Goal: Book appointment/travel/reservation

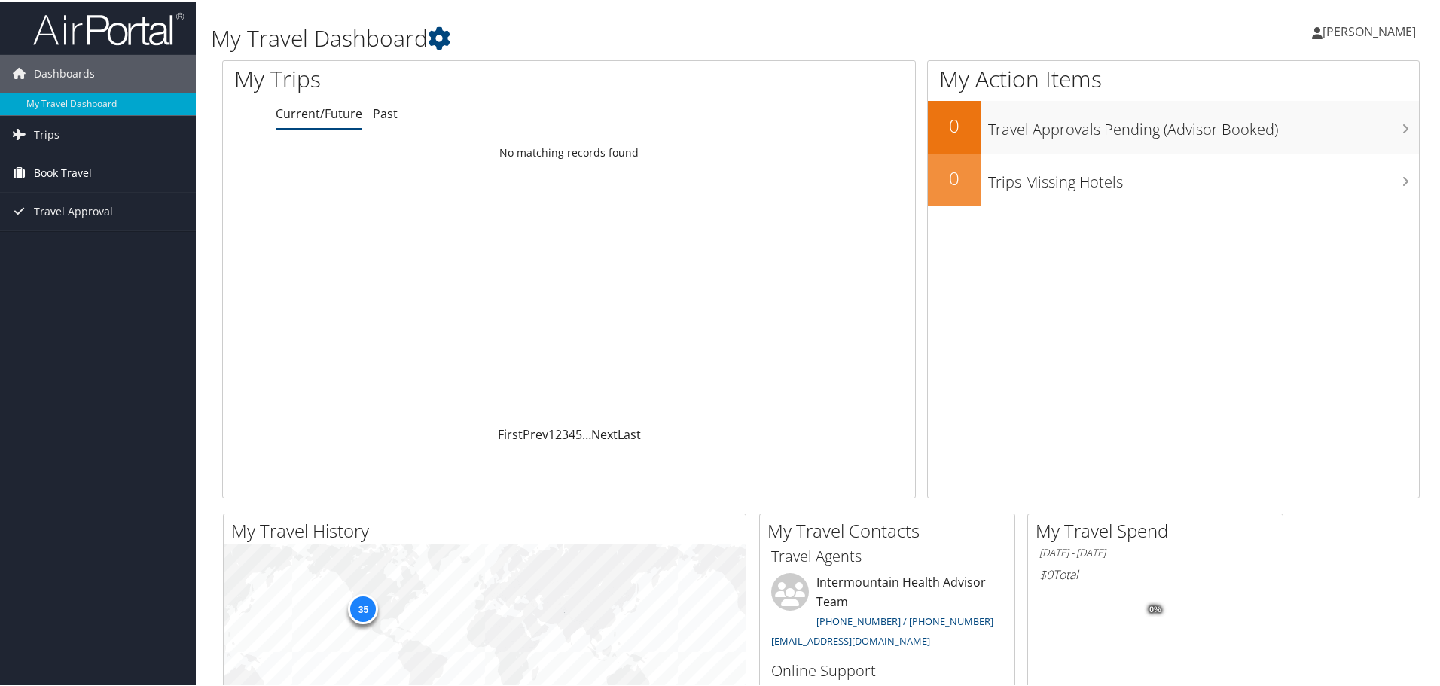
click at [84, 173] on span "Book Travel" at bounding box center [63, 172] width 58 height 38
click at [90, 245] on link "Book/Manage Online Trips" at bounding box center [98, 247] width 196 height 23
click at [87, 239] on link "Book/Manage Online Trips" at bounding box center [98, 247] width 196 height 23
click at [66, 244] on link "Book/Manage Online Trips" at bounding box center [98, 247] width 196 height 23
